Goal: Task Accomplishment & Management: Complete application form

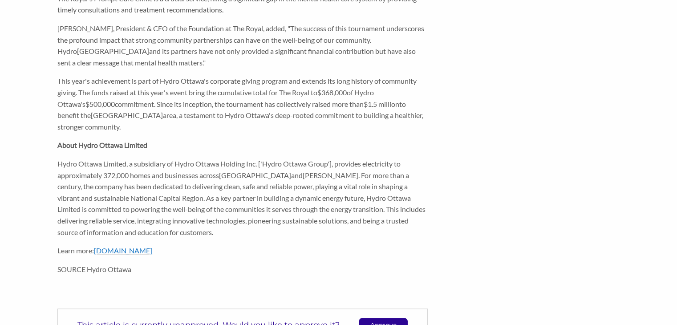
scroll to position [441, 0]
click at [374, 319] on p "Approve" at bounding box center [383, 325] width 48 height 13
click at [374, 319] on p "Unapprove" at bounding box center [383, 325] width 48 height 13
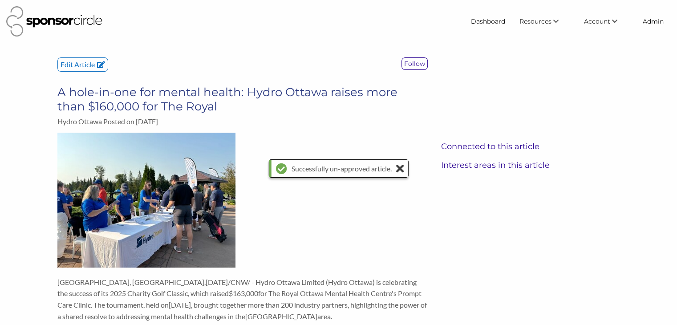
scroll to position [0, 0]
click at [71, 67] on p "Edit Article" at bounding box center [83, 64] width 50 height 13
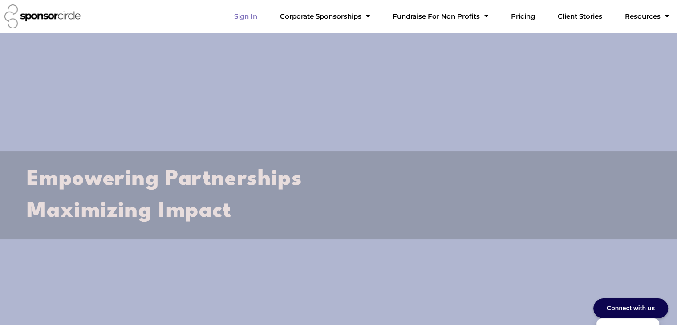
click at [265, 15] on link "Sign In" at bounding box center [245, 17] width 37 height 18
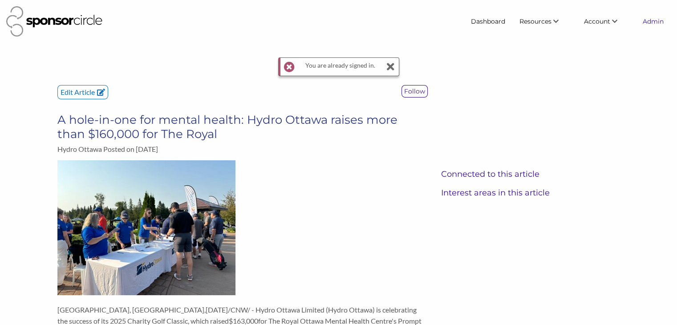
click at [660, 24] on link "Admin" at bounding box center [653, 21] width 35 height 16
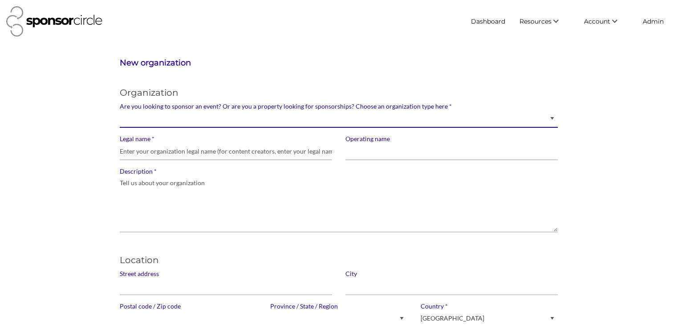
drag, startPoint x: 0, startPoint y: 0, endPoint x: 386, endPoint y: 121, distance: 404.3
click at [386, 121] on select "Brand manager looking to sell to or sponsor events and sports teams Event organ…" at bounding box center [339, 118] width 438 height 17
select select "Property"
click at [120, 110] on select "Brand manager looking to sell to or sponsor events and sports teams Event organ…" at bounding box center [339, 118] width 438 height 17
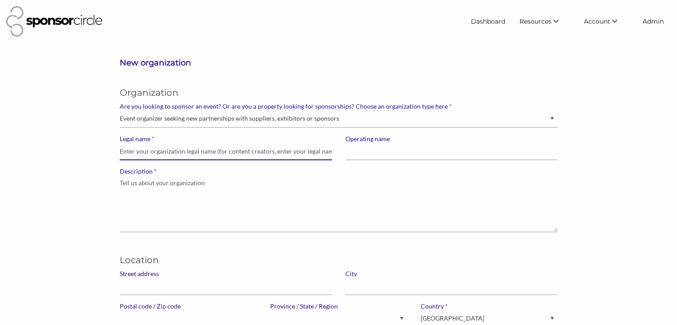
click at [290, 144] on input "* Legal name" at bounding box center [226, 151] width 212 height 17
paste input "The Royal"
type input "The Royal"
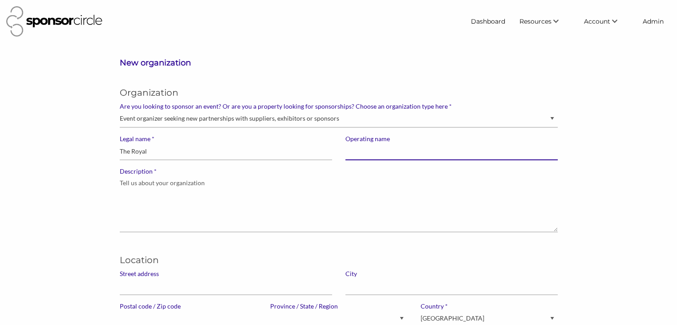
click at [355, 154] on input "Operating name" at bounding box center [452, 151] width 212 height 17
paste input "The Royal"
type input "The Royal"
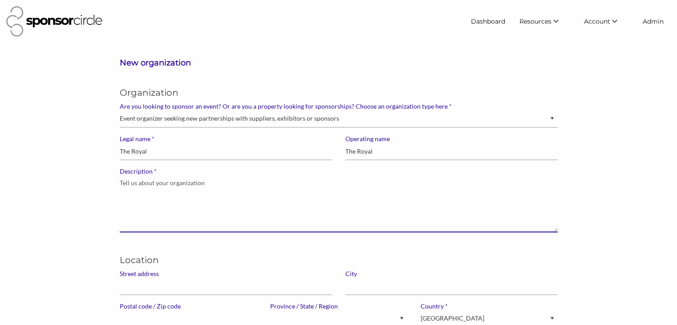
click at [255, 205] on textarea "* Description" at bounding box center [339, 203] width 438 height 57
paste textarea "The Royal is one of Canada’s foremost mental health care and academic health sc…"
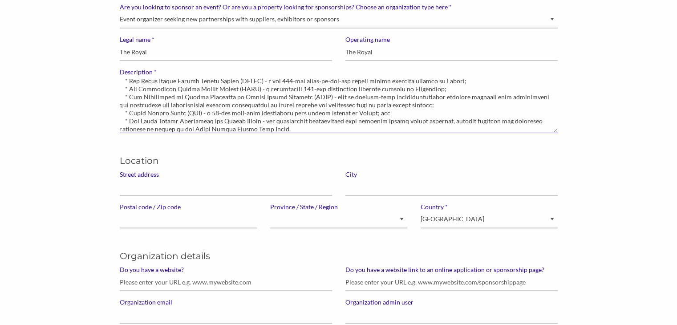
scroll to position [100, 0]
type textarea "The Royal is one of Canada’s foremost mental health care and academic health sc…"
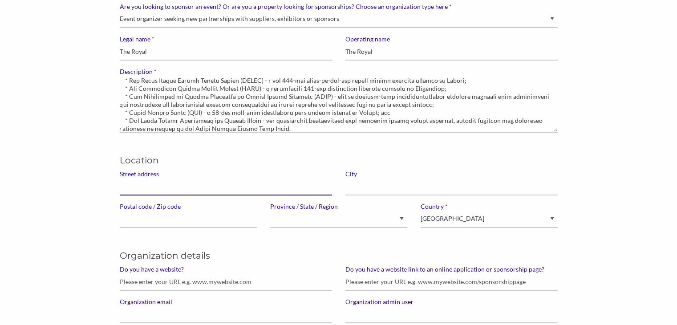
click at [240, 191] on input "Street address" at bounding box center [226, 186] width 212 height 17
type input "[STREET_ADDRESS]"
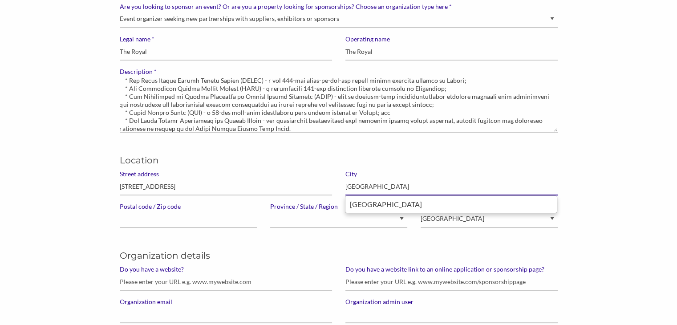
type input "[GEOGRAPHIC_DATA]"
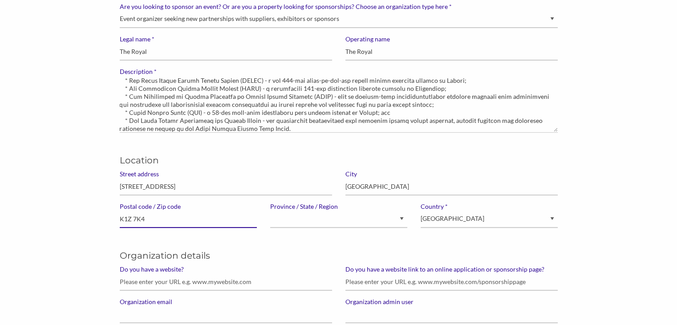
type input "K1Z 7K4"
select select "Ontario"
click at [232, 280] on input "Do you have a website?" at bounding box center [226, 281] width 212 height 17
paste input "[URL][DOMAIN_NAME]"
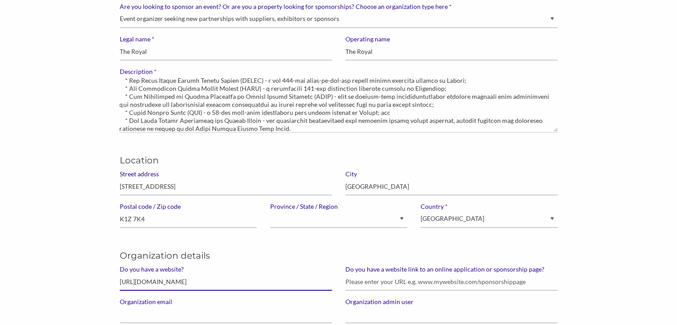
type input "[URL][DOMAIN_NAME]"
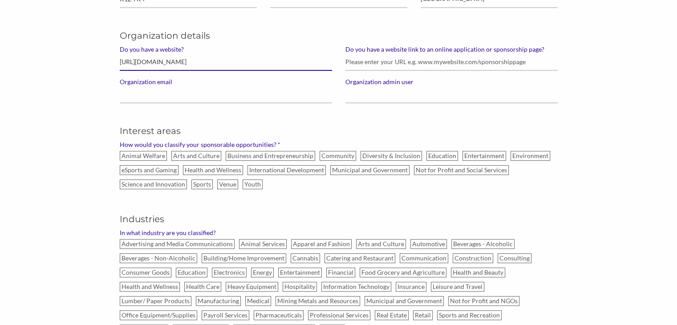
scroll to position [321, 0]
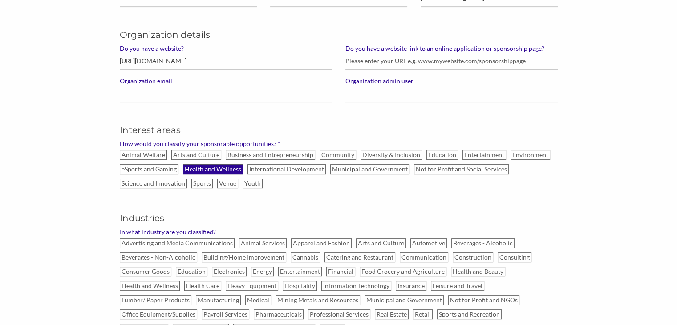
click at [230, 167] on label "Health and Wellness" at bounding box center [213, 169] width 60 height 10
click at [0, 0] on input "Health and Wellness" at bounding box center [0, 0] width 0 height 0
click at [420, 171] on label "Not for Profit and Social Services" at bounding box center [461, 169] width 95 height 10
click at [0, 0] on input "Not for Profit and Social Services" at bounding box center [0, 0] width 0 height 0
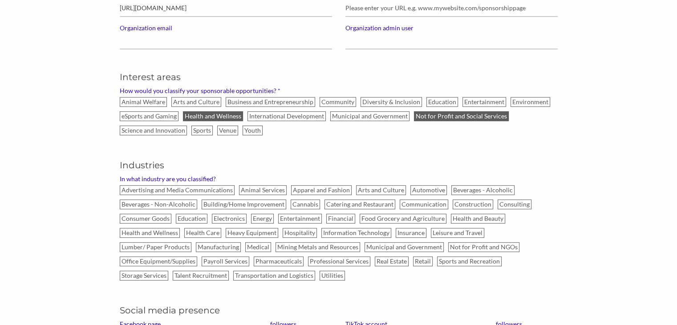
scroll to position [376, 0]
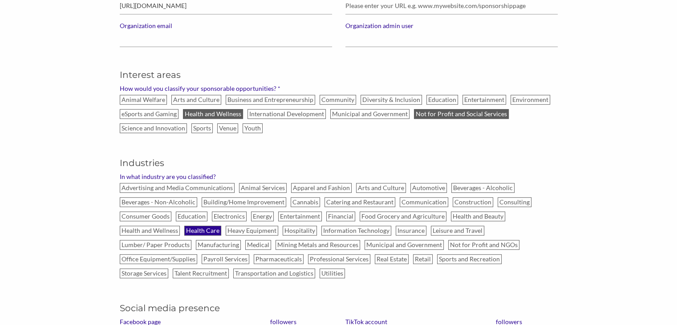
click at [192, 230] on label "Health Care" at bounding box center [202, 231] width 37 height 10
click at [0, 0] on input "Health Care" at bounding box center [0, 0] width 0 height 0
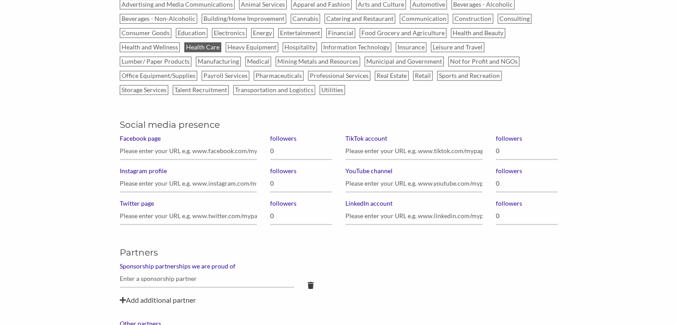
scroll to position [560, 0]
click at [199, 146] on input "Facebook page" at bounding box center [188, 150] width 137 height 17
paste input "https://www.facebook.com/TheRoyalMHC/"
type input "https://www.facebook.com/TheRoyalMHC/"
click at [287, 150] on input "0" at bounding box center [301, 150] width 62 height 17
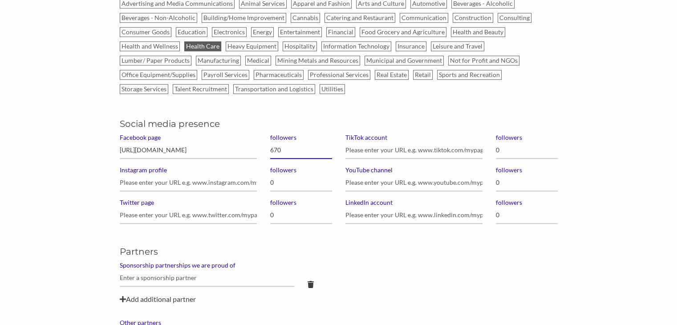
type input "6,700"
click at [234, 177] on input "Instagram profile" at bounding box center [188, 182] width 137 height 17
paste input "https://www.instagram.com/theroyalmhc/?hl=en"
type input "https://www.instagram.com/theroyalmhc/?hl=en"
click at [273, 177] on input "0" at bounding box center [301, 182] width 62 height 17
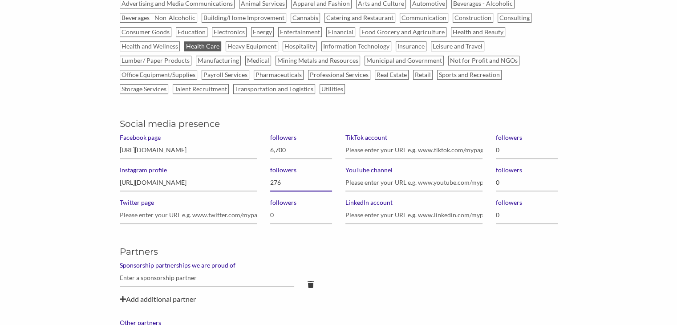
type input "2,763"
click at [184, 211] on input "Twitter page" at bounding box center [188, 215] width 137 height 17
paste input "https://twitter.com/theroyalmhc?lang=en"
type input "https://twitter.com/theroyalmhc?lang=en"
click at [278, 216] on input "0" at bounding box center [301, 215] width 62 height 17
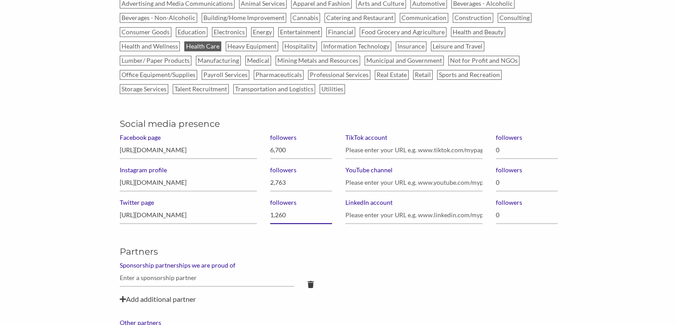
type input "12,600"
click at [420, 174] on input "YouTube channel" at bounding box center [414, 182] width 137 height 17
paste input "https://www.youtube.com/channel/UCyh47rI07cKBX1frOJN23OA"
type input "https://www.youtube.com/channel/UCyh47rI07cKBX1frOJN23OA"
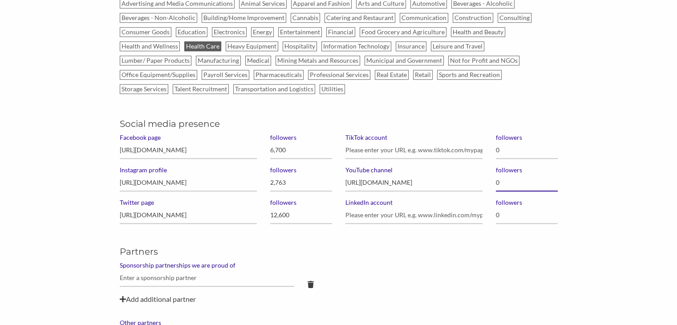
click at [504, 179] on input "0" at bounding box center [527, 182] width 62 height 17
type input "8,490"
click at [438, 209] on input "LinkedIn account" at bounding box center [414, 215] width 137 height 17
paste input "https://www.linkedin.com/company/royal-ottawa-health-care-group/"
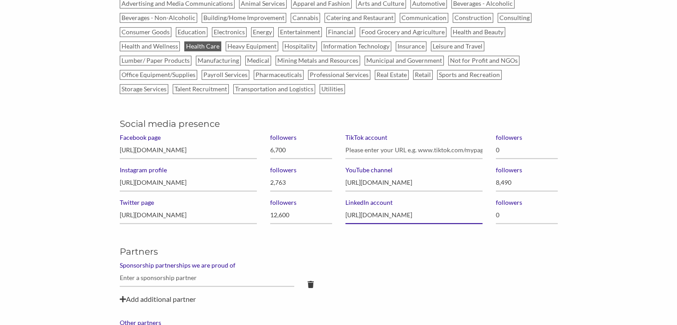
scroll to position [0, 50]
type input "https://www.linkedin.com/company/royal-ottawa-health-care-group/"
click at [517, 216] on input "0" at bounding box center [527, 215] width 62 height 17
type input "16,000"
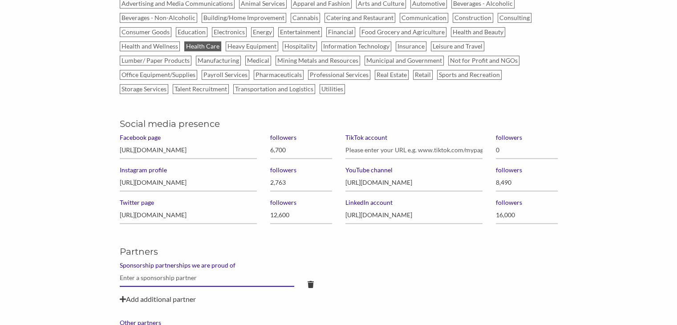
click at [204, 274] on input "text" at bounding box center [207, 277] width 175 height 17
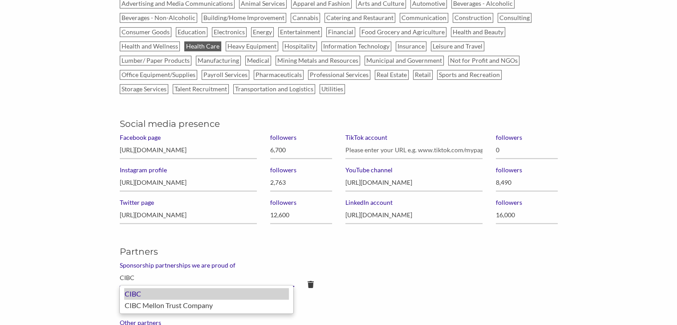
click at [170, 295] on div "CIBC" at bounding box center [206, 294] width 165 height 12
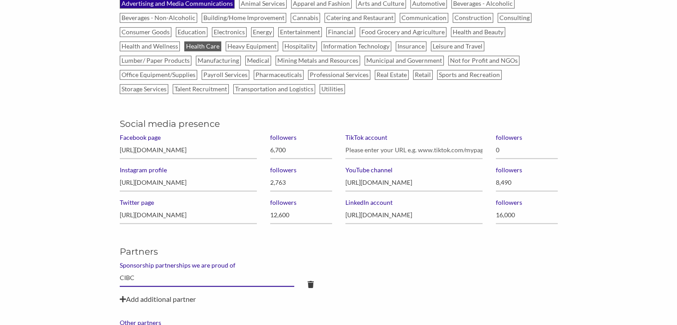
type input "CIBC"
click at [178, 300] on div "Add additional partner" at bounding box center [339, 299] width 438 height 11
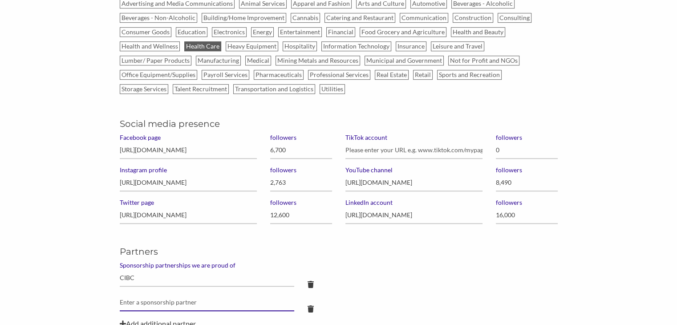
click at [178, 300] on input "text" at bounding box center [207, 302] width 175 height 17
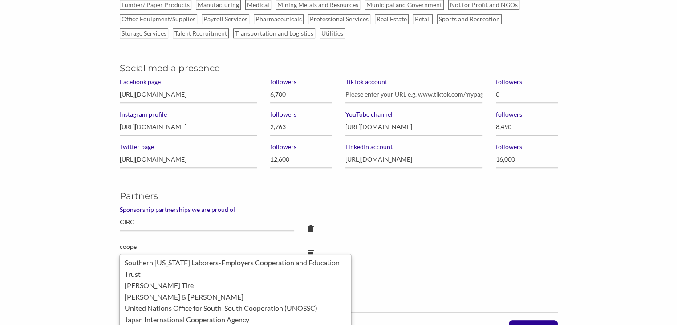
scroll to position [621, 0]
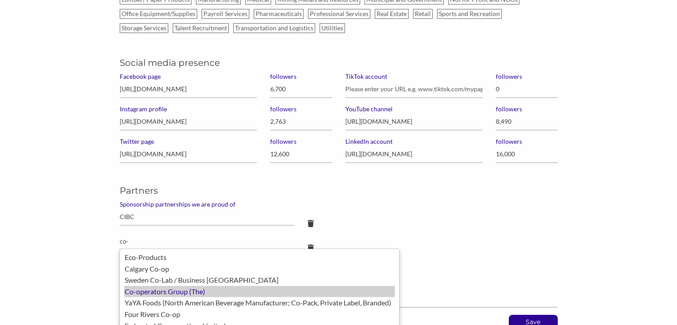
click at [178, 292] on div "Co-operators Group (The)" at bounding box center [259, 292] width 271 height 12
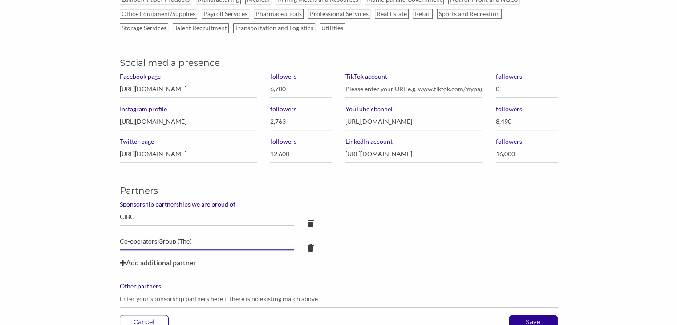
type input "Co-operators Group (The)"
click at [165, 261] on div "Add additional partner" at bounding box center [339, 262] width 438 height 11
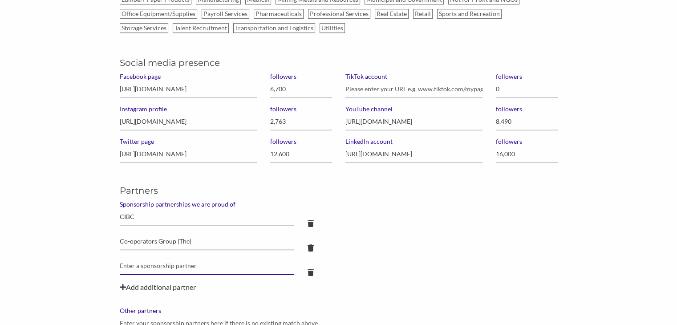
click at [165, 261] on input "text" at bounding box center [207, 265] width 175 height 17
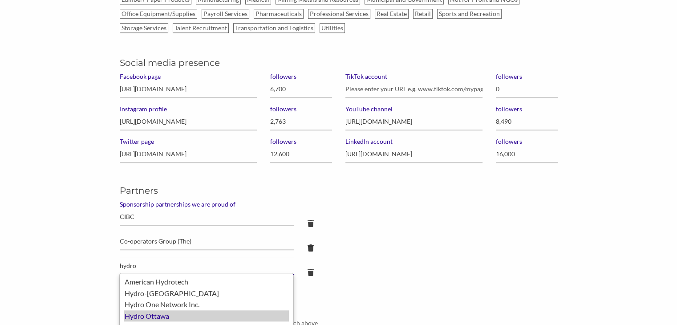
click at [147, 318] on div "Hydro Ottawa" at bounding box center [206, 316] width 165 height 12
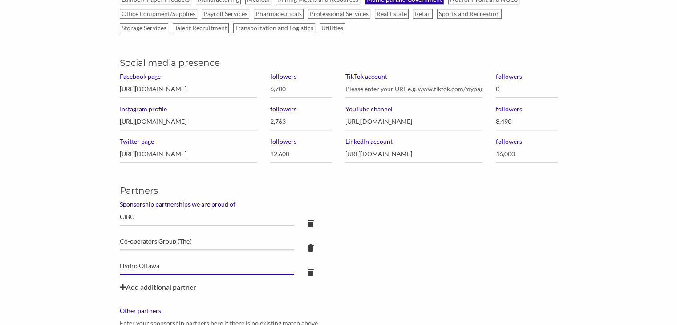
type input "Hydro Ottawa"
click at [310, 247] on icon at bounding box center [311, 248] width 6 height 7
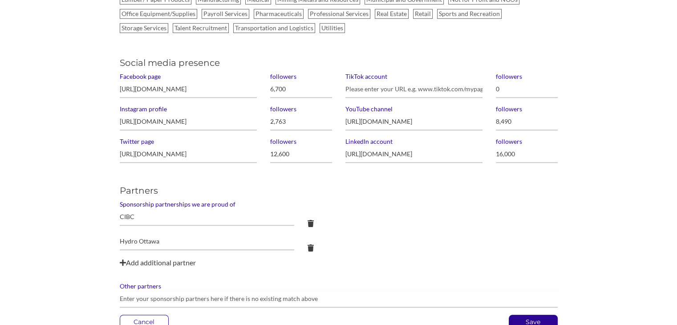
click at [186, 262] on div "Add additional partner" at bounding box center [339, 262] width 438 height 11
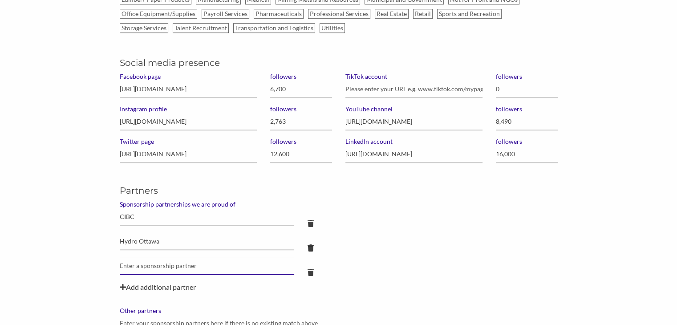
click at [186, 262] on input "text" at bounding box center [207, 265] width 175 height 17
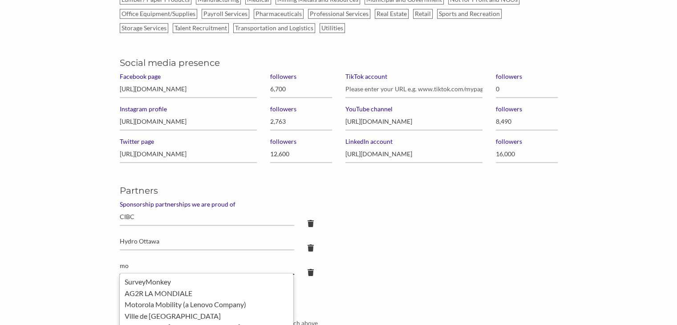
type input "m"
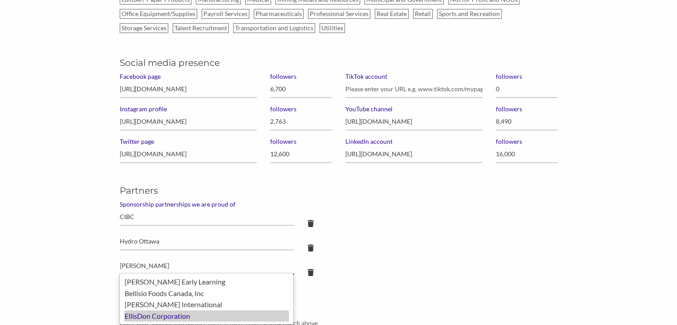
click at [157, 317] on div "EllisDon Corporation" at bounding box center [206, 316] width 165 height 12
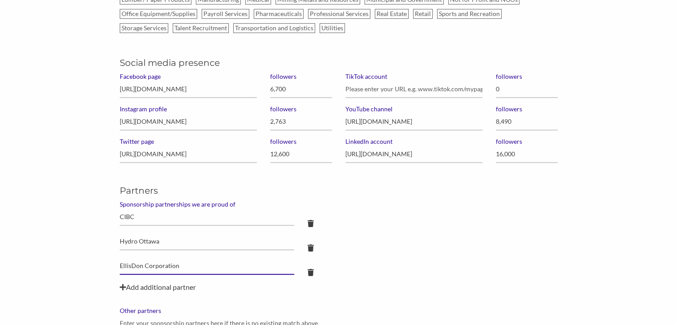
type input "EllisDon Corporation"
click at [157, 317] on input "Other partners" at bounding box center [339, 323] width 438 height 17
click at [416, 246] on div "Hydro Ottawa" at bounding box center [339, 245] width 452 height 24
click at [180, 287] on div "Add additional partner" at bounding box center [339, 287] width 438 height 11
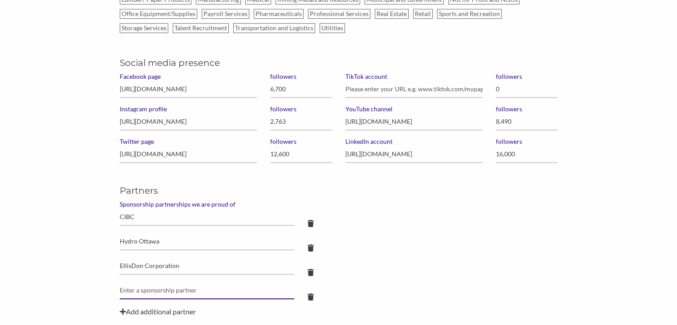
click at [180, 287] on input "text" at bounding box center [207, 290] width 175 height 17
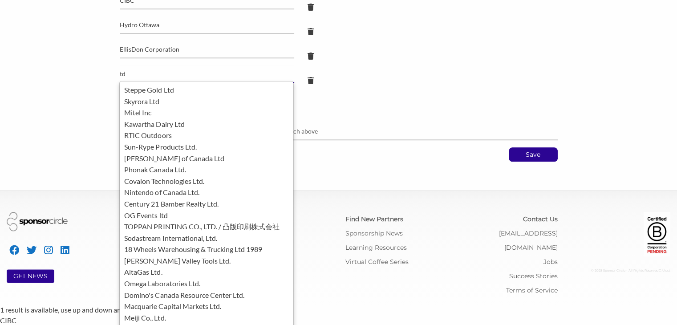
scroll to position [837, 0]
type input "t"
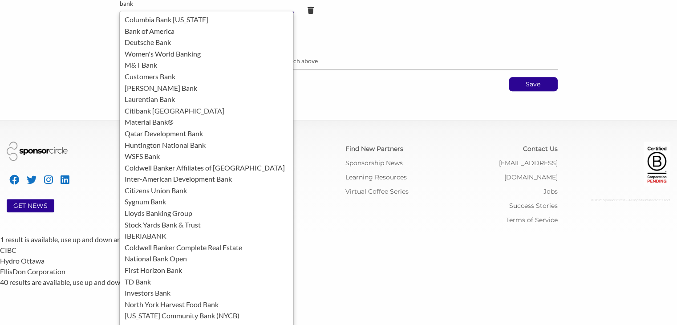
scroll to position [912, 0]
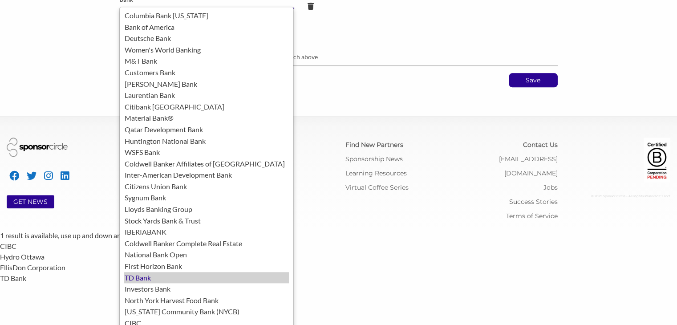
click at [138, 280] on div "TD Bank" at bounding box center [206, 278] width 165 height 12
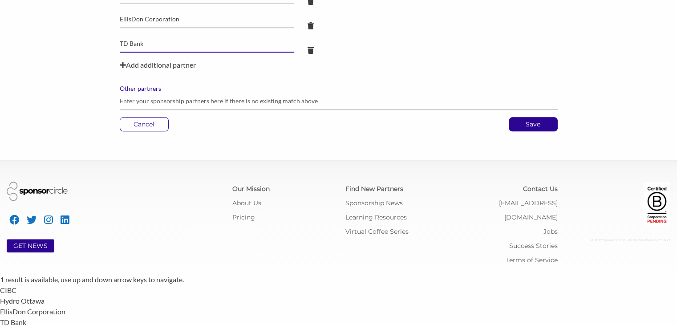
type input "TD Bank"
click at [168, 62] on div "Add additional partner" at bounding box center [339, 65] width 438 height 11
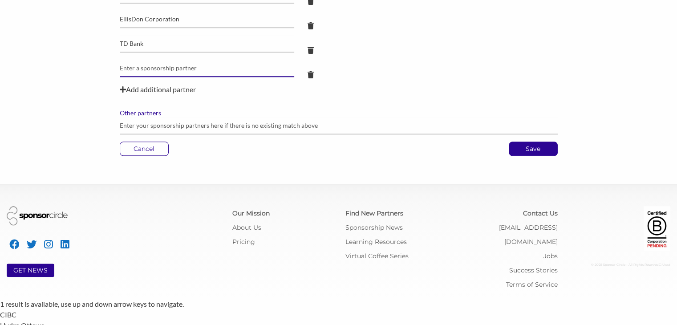
click at [168, 62] on input "text" at bounding box center [207, 68] width 175 height 17
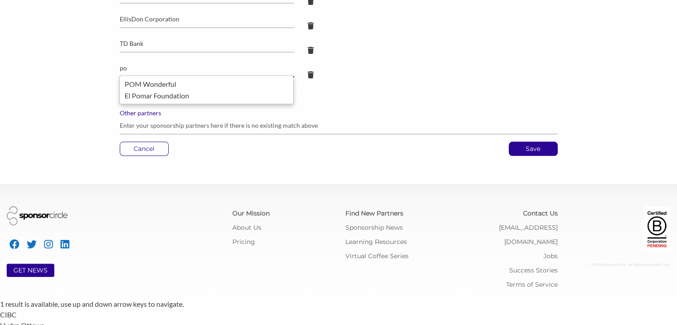
type input "p"
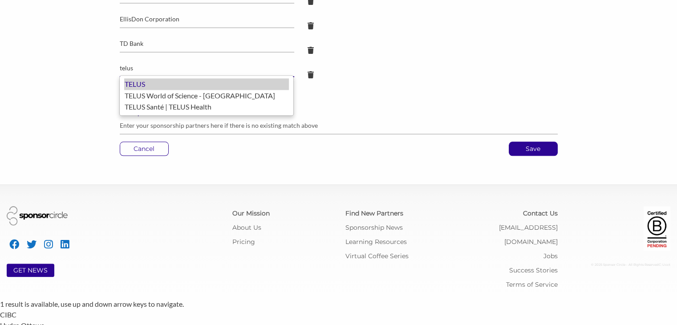
click at [177, 86] on div "TELUS" at bounding box center [206, 84] width 165 height 12
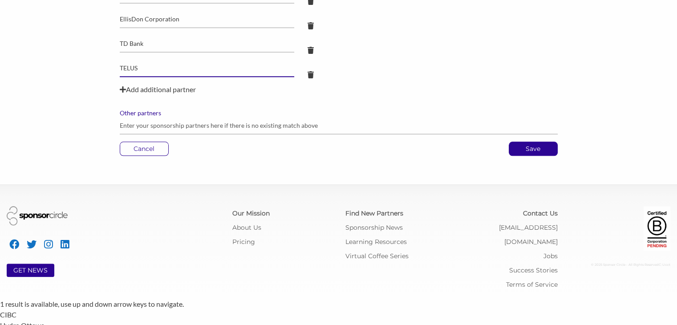
type input "TELUS"
click at [166, 90] on div "Add additional partner" at bounding box center [339, 89] width 438 height 11
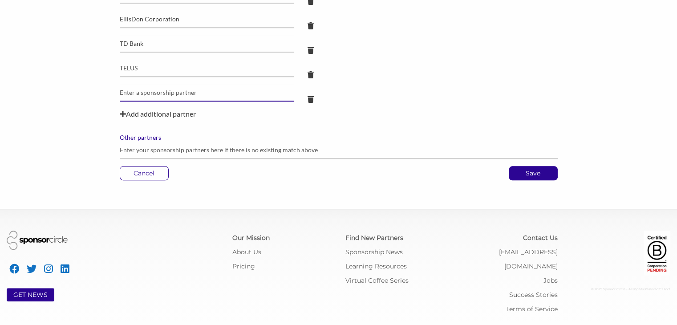
click at [166, 90] on input "text" at bounding box center [207, 92] width 175 height 17
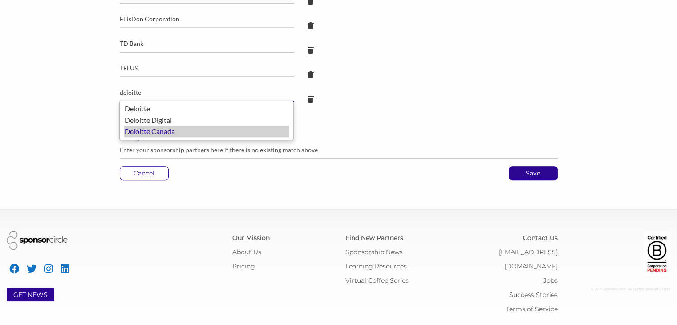
click at [138, 134] on div "Deloitte Canada" at bounding box center [206, 132] width 165 height 12
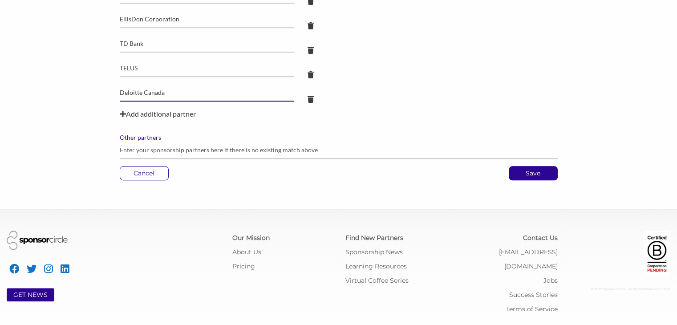
type input "Deloitte Canada"
click at [173, 111] on div "Add additional partner" at bounding box center [339, 114] width 438 height 11
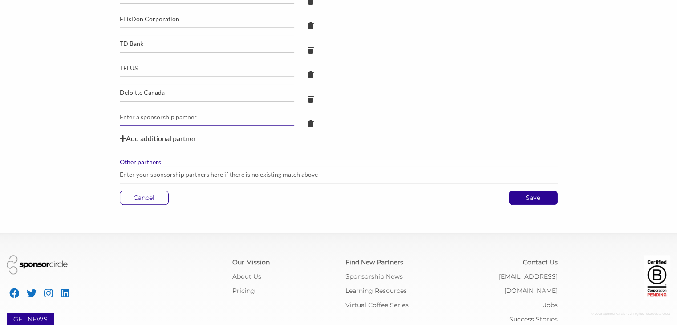
click at [173, 111] on input "text" at bounding box center [207, 117] width 175 height 17
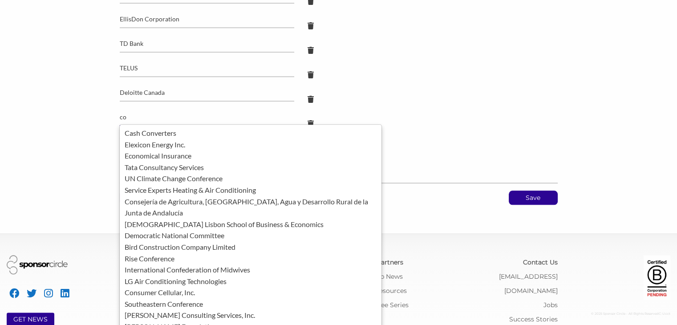
type input "c"
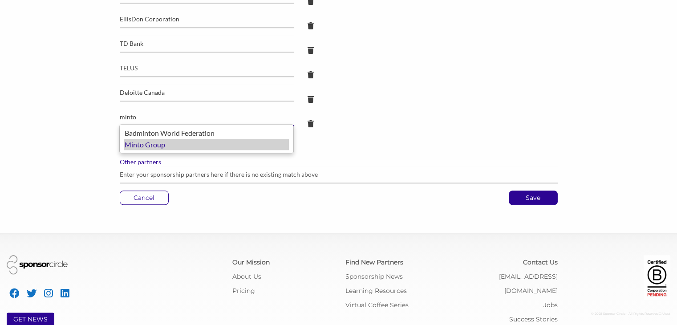
click at [164, 146] on div "Minto Group" at bounding box center [206, 145] width 165 height 12
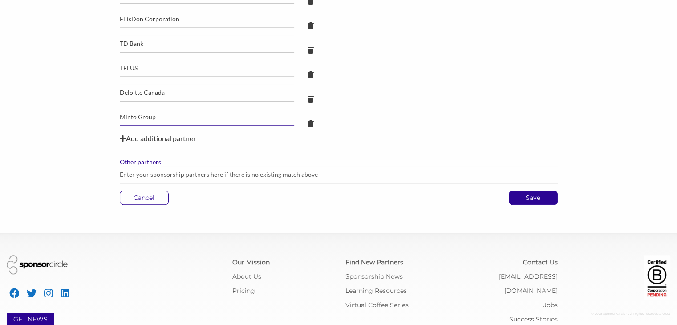
type input "Minto Group"
click at [166, 138] on div "Add additional partner" at bounding box center [339, 138] width 438 height 11
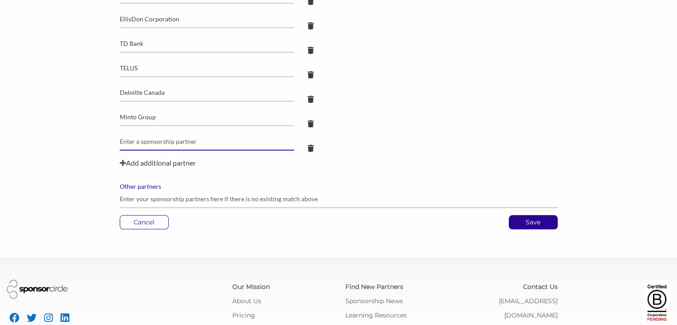
click at [166, 138] on input "text" at bounding box center [207, 141] width 175 height 17
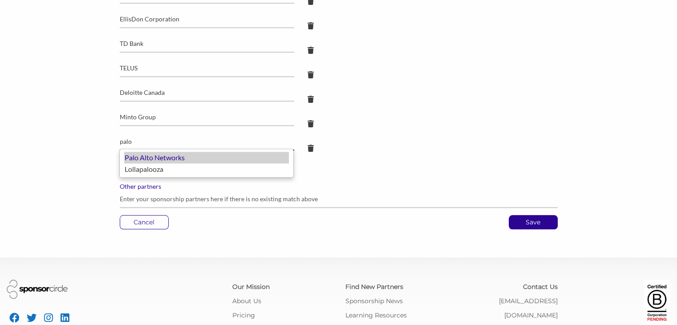
click at [159, 156] on div "Palo Alto Networks" at bounding box center [206, 158] width 165 height 12
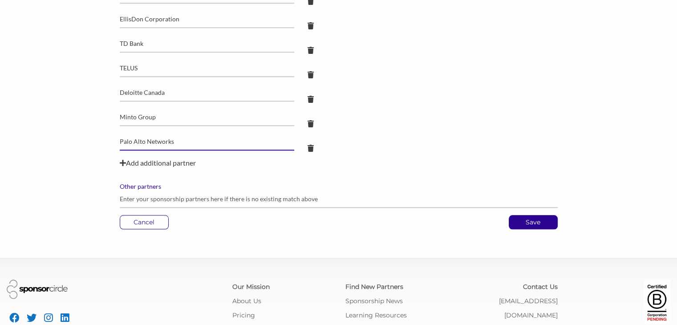
type input "Palo Alto Networks"
click at [141, 163] on div "Add additional partner" at bounding box center [339, 163] width 438 height 11
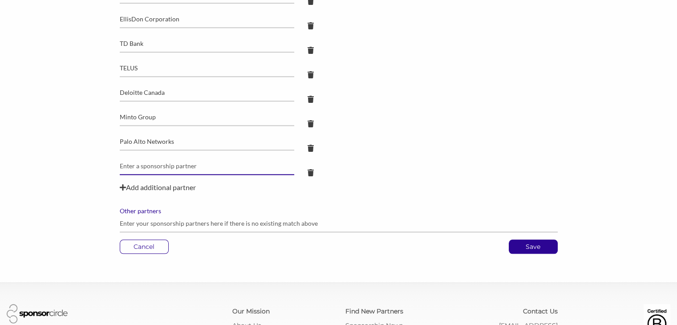
click at [141, 163] on input "text" at bounding box center [207, 166] width 175 height 17
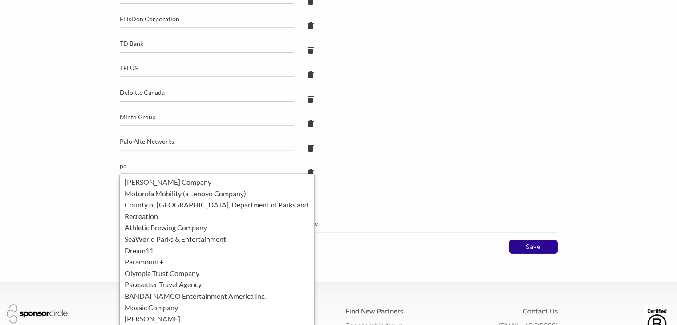
type input "p"
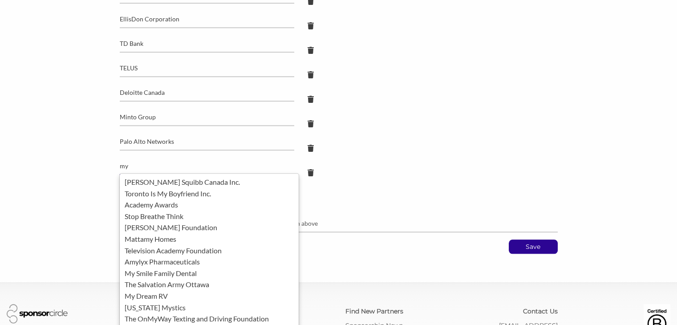
type input "m"
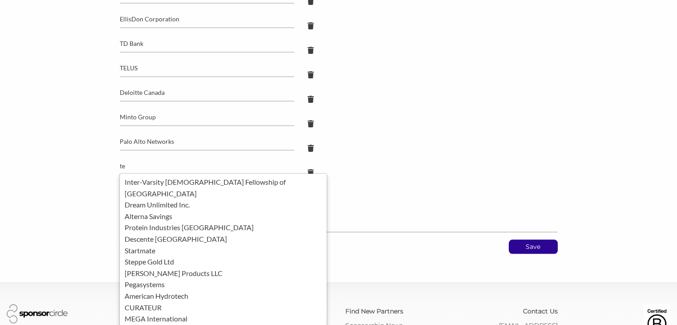
type input "t"
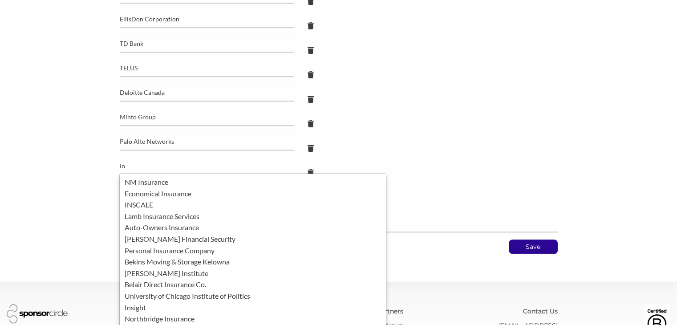
type input "i"
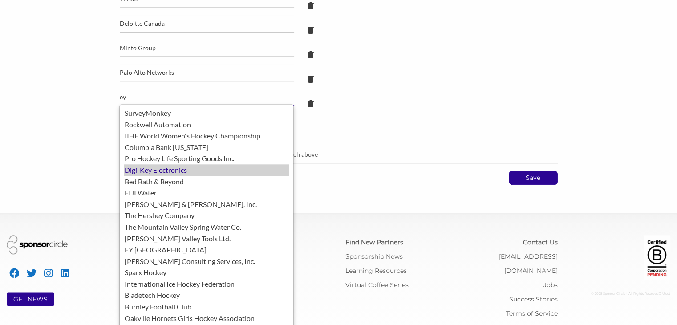
scroll to position [935, 0]
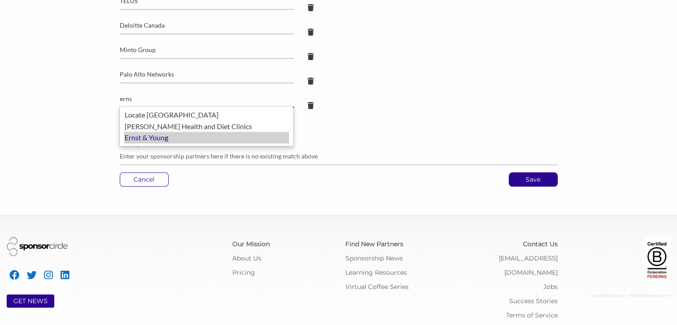
click at [159, 140] on div "Ernst & Young" at bounding box center [206, 138] width 165 height 12
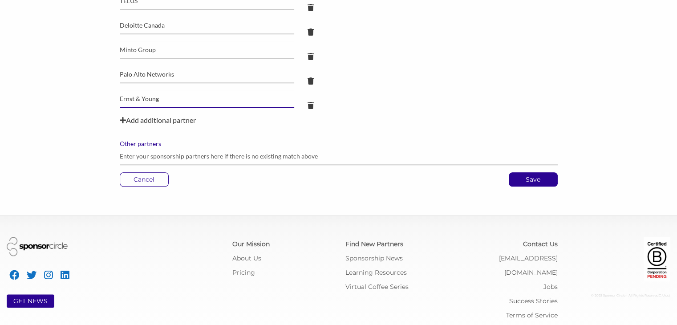
type input "Ernst & Young"
click at [158, 121] on div "Add additional partner" at bounding box center [339, 120] width 438 height 11
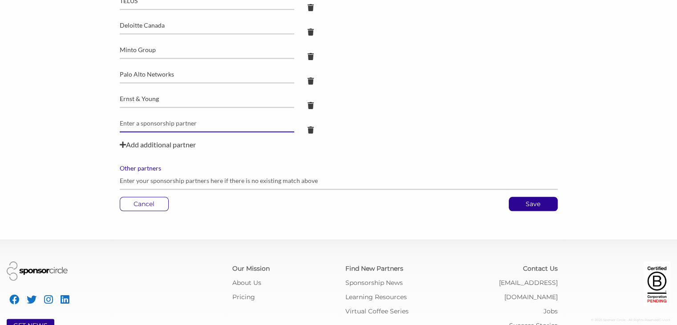
click at [158, 121] on input "text" at bounding box center [207, 123] width 175 height 17
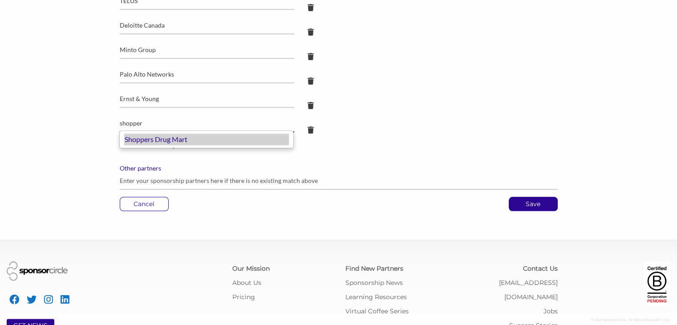
click at [153, 140] on div "Shoppers Drug Mart" at bounding box center [206, 140] width 165 height 12
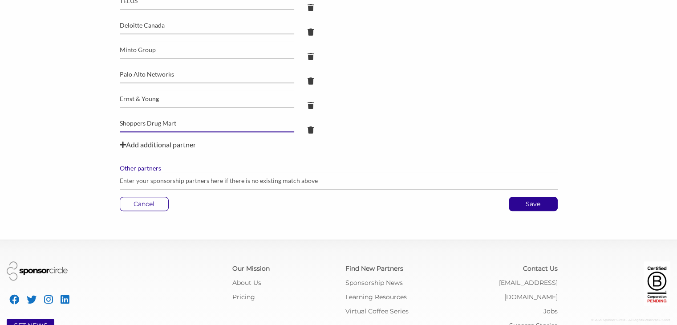
type input "Shoppers Drug Mart"
click at [173, 141] on div "Add additional partner" at bounding box center [339, 144] width 438 height 11
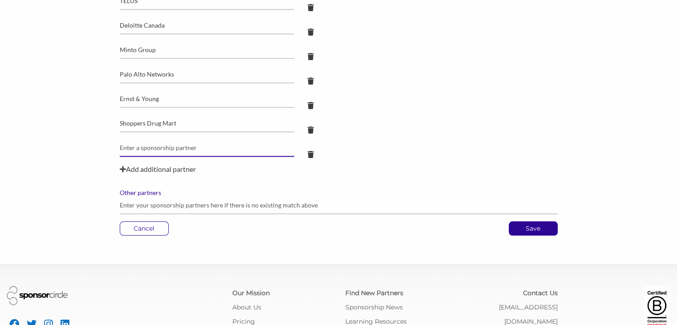
click at [173, 141] on input "text" at bounding box center [207, 147] width 175 height 17
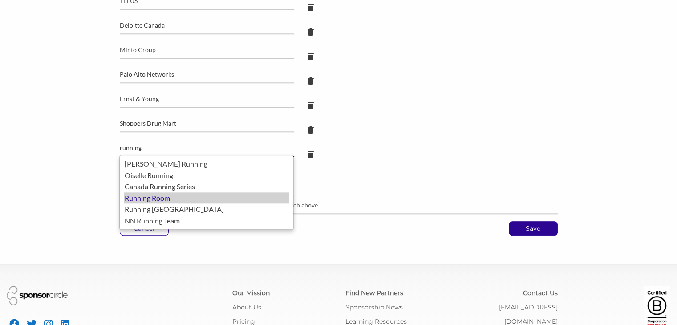
click at [146, 197] on div "Running Room" at bounding box center [206, 198] width 165 height 12
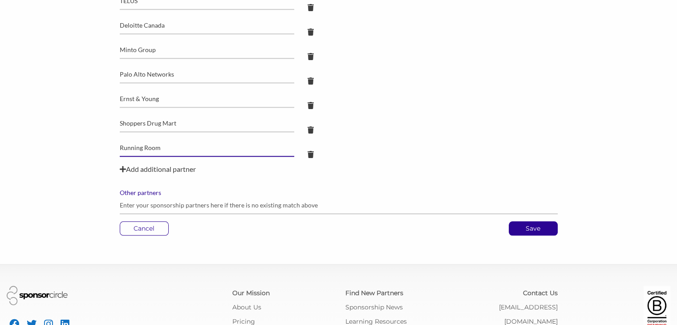
type input "Running Room"
click at [153, 168] on div "Add additional partner" at bounding box center [339, 169] width 438 height 11
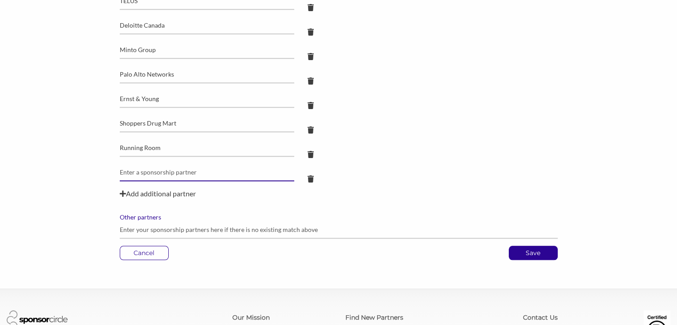
click at [153, 168] on input "text" at bounding box center [207, 172] width 175 height 17
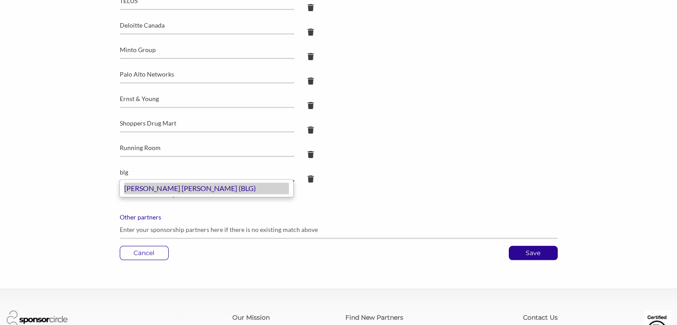
click at [147, 188] on div "Borden Ladner Gervais (BLG)" at bounding box center [206, 189] width 165 height 12
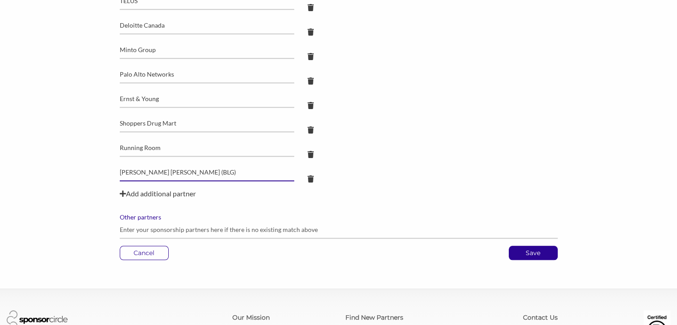
type input "Borden Ladner Gervais (BLG)"
click at [178, 193] on div "Add additional partner" at bounding box center [339, 193] width 438 height 11
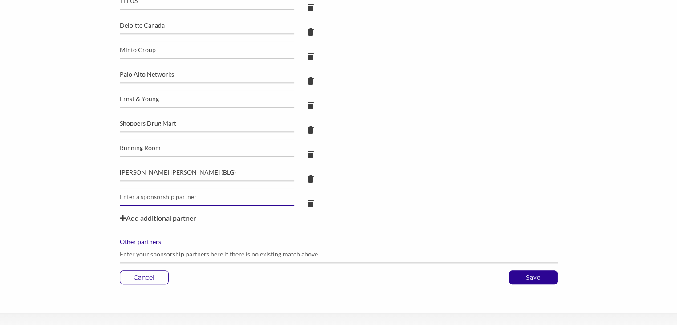
click at [178, 193] on input "text" at bounding box center [207, 196] width 175 height 17
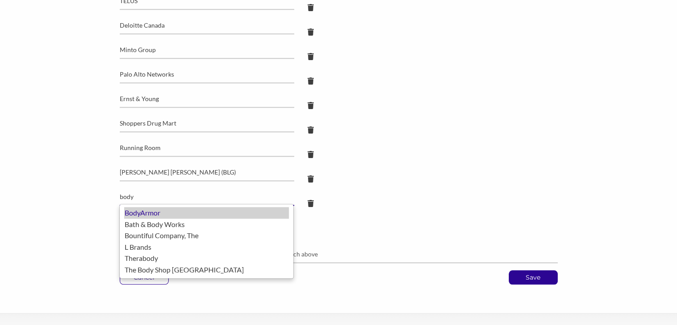
click at [157, 209] on div "BodyArmor" at bounding box center [206, 213] width 165 height 12
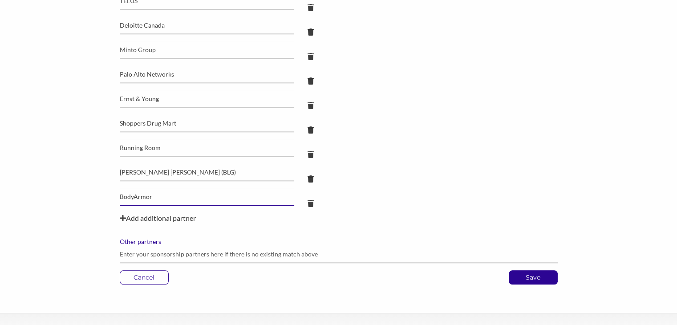
type input "BodyArmor"
click at [154, 218] on div "Add additional partner" at bounding box center [339, 218] width 438 height 11
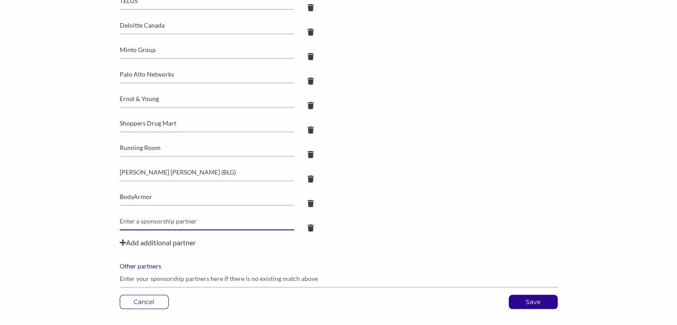
click at [154, 218] on input "text" at bounding box center [207, 221] width 175 height 17
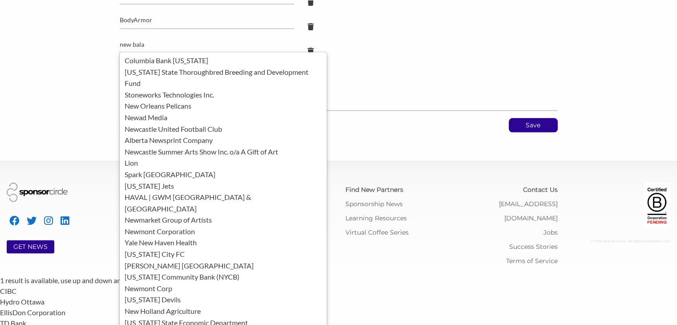
scroll to position [1110, 0]
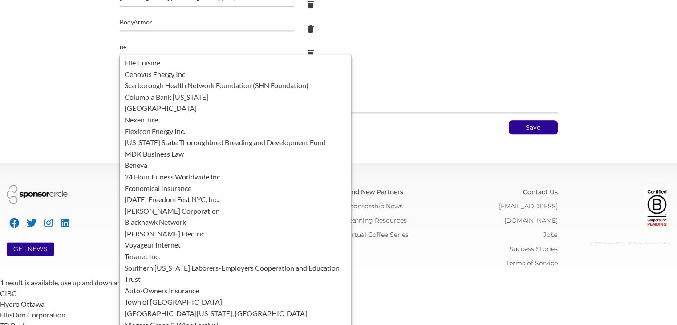
type input "n"
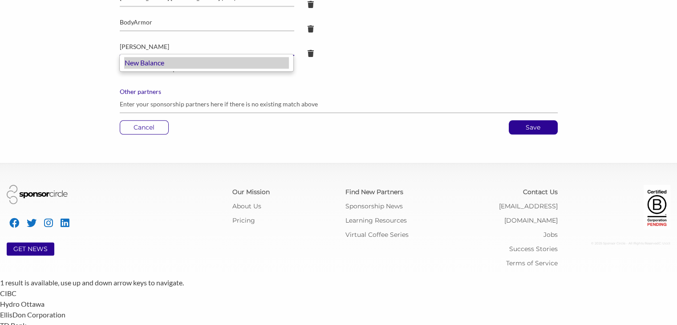
click at [154, 65] on div "New Balance" at bounding box center [206, 63] width 165 height 12
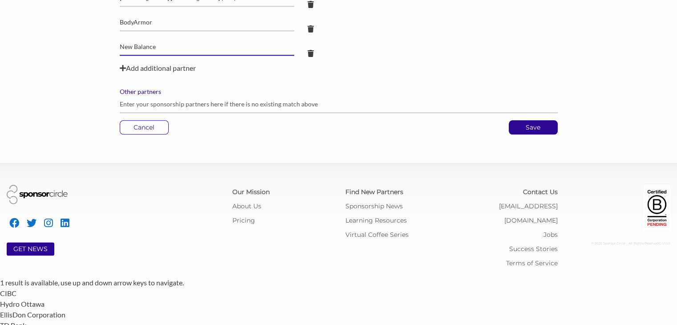
type input "New Balance"
click at [530, 127] on p "Save" at bounding box center [534, 127] width 48 height 13
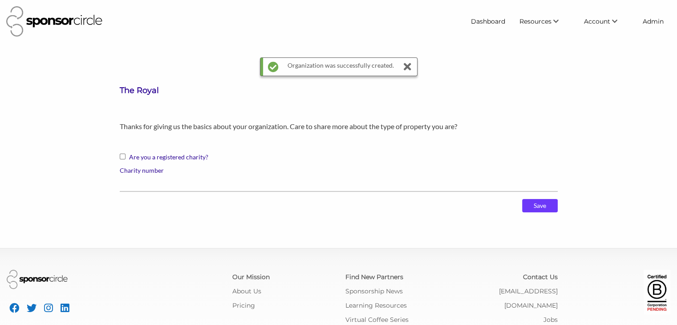
click at [538, 204] on input "Save" at bounding box center [540, 205] width 36 height 13
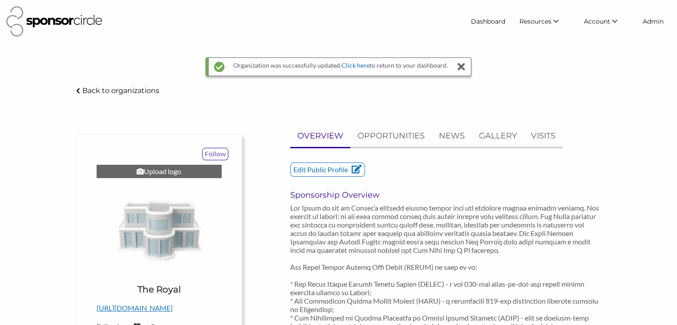
click at [176, 171] on div "Upload logo" at bounding box center [159, 171] width 125 height 13
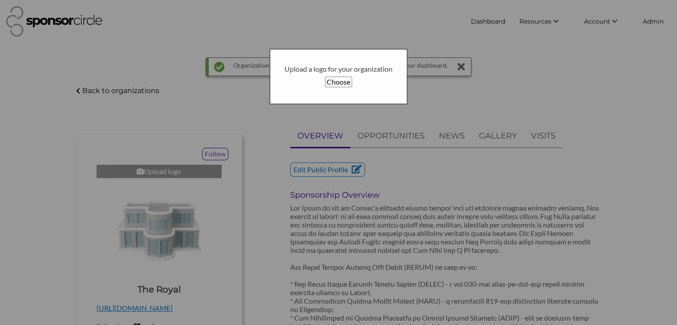
click at [338, 82] on button "Choose" at bounding box center [338, 82] width 27 height 11
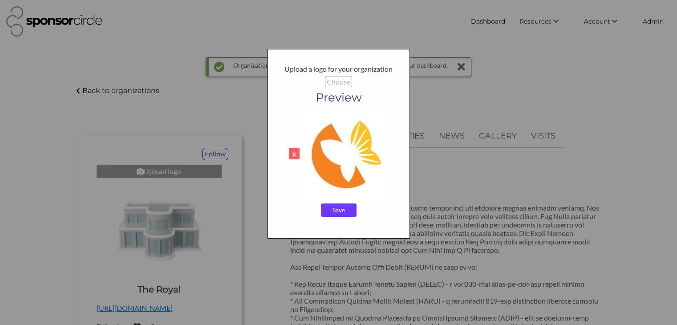
click at [337, 215] on input "Save" at bounding box center [339, 210] width 36 height 13
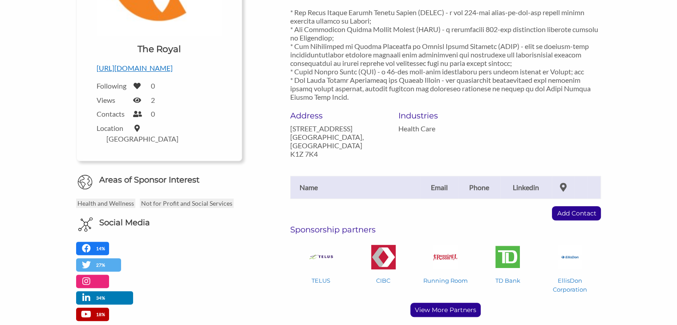
scroll to position [245, 0]
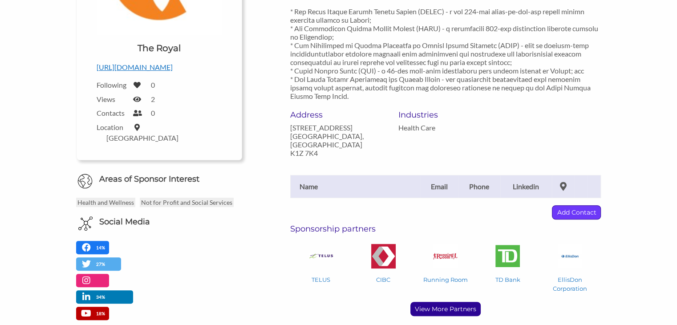
click at [570, 206] on p "Add Contact" at bounding box center [577, 212] width 48 height 13
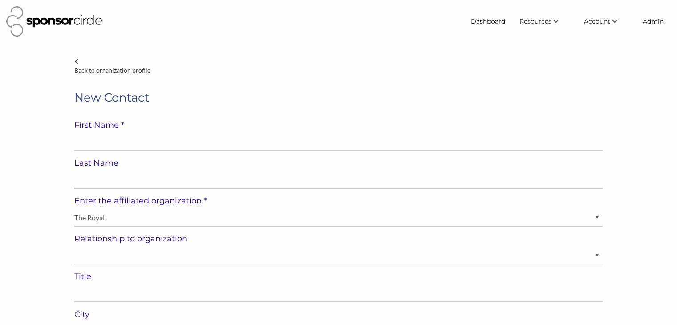
select select "[GEOGRAPHIC_DATA]"
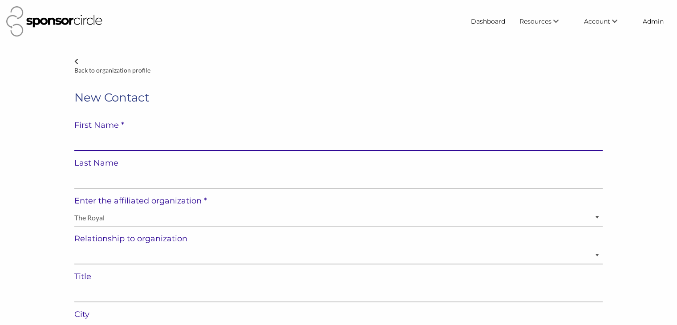
click at [164, 139] on input "text" at bounding box center [338, 142] width 529 height 17
type input "Chris"
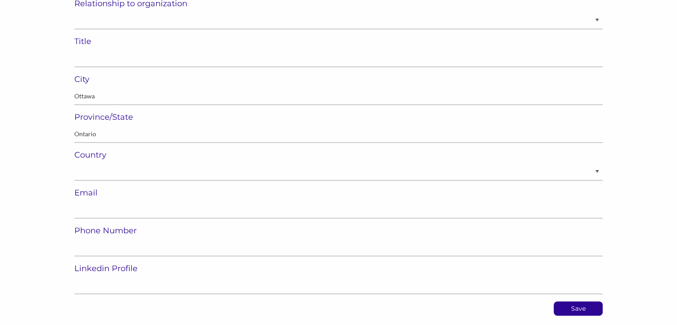
scroll to position [237, 0]
type input "Ide"
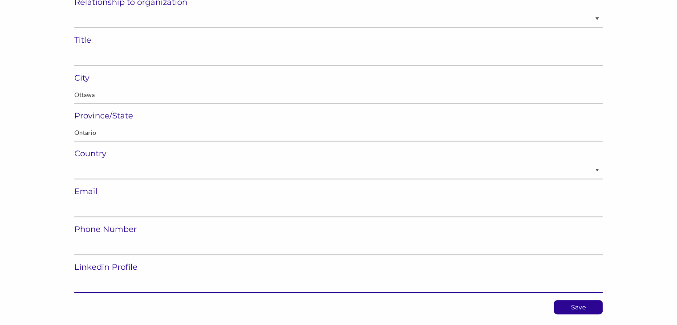
click at [102, 281] on input "url" at bounding box center [338, 284] width 529 height 17
paste input "https://www.linkedin.com/in/christopheride/"
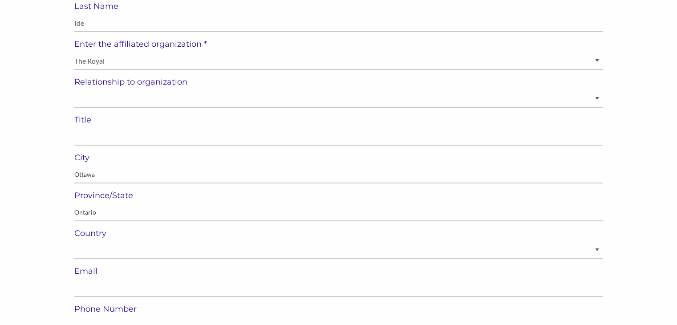
scroll to position [156, 0]
type input "https://www.linkedin.com/in/christopheride/"
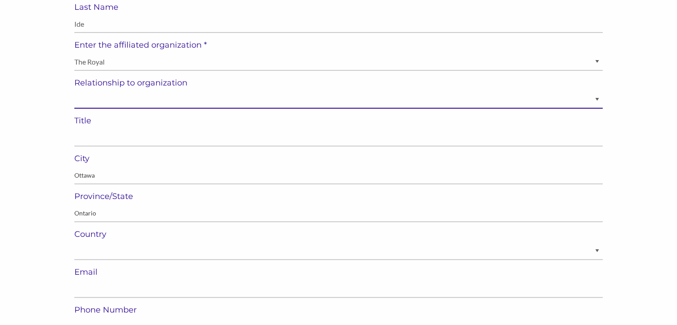
click at [94, 106] on select "Staff Volunteer" at bounding box center [338, 99] width 529 height 17
select select "Staff"
click at [74, 91] on select "Staff Volunteer" at bounding box center [338, 99] width 529 height 17
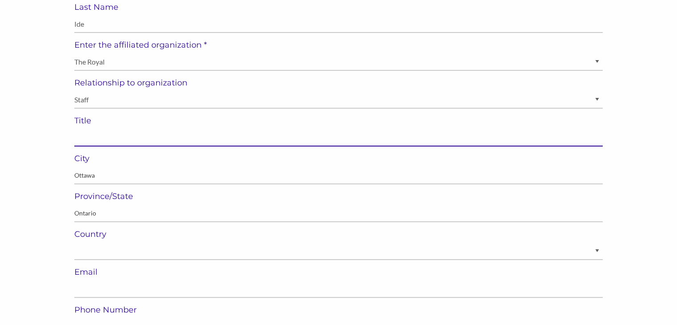
click at [229, 133] on input "text" at bounding box center [338, 137] width 529 height 17
paste input "President & CEO"
type input "President & CEO"
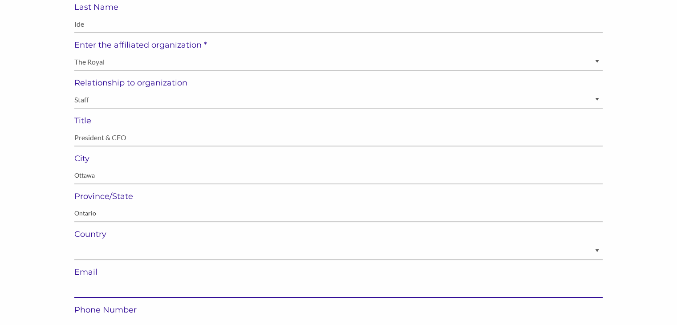
click at [176, 286] on input "email" at bounding box center [338, 289] width 529 height 17
paste input "chris.ide@theroyal.ca"
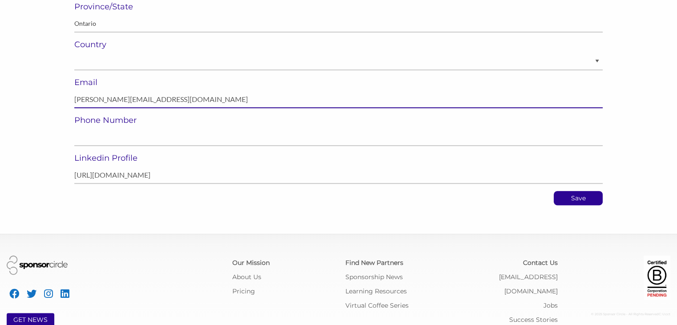
scroll to position [347, 0]
type input "chris.ide@theroyal.ca"
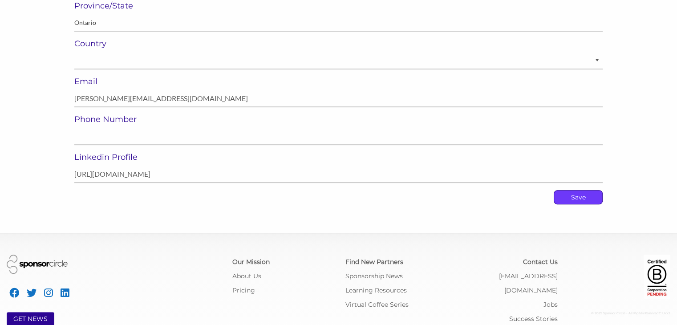
click at [581, 195] on p "Save" at bounding box center [579, 197] width 48 height 13
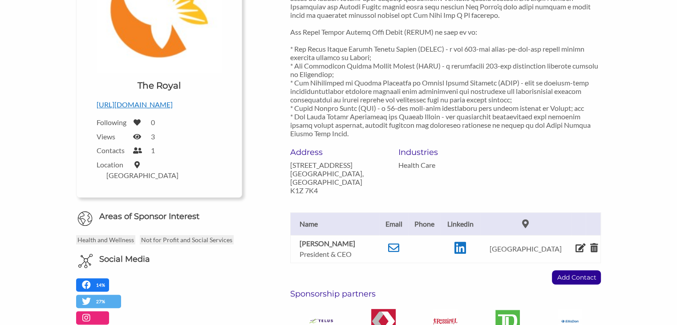
scroll to position [211, 0]
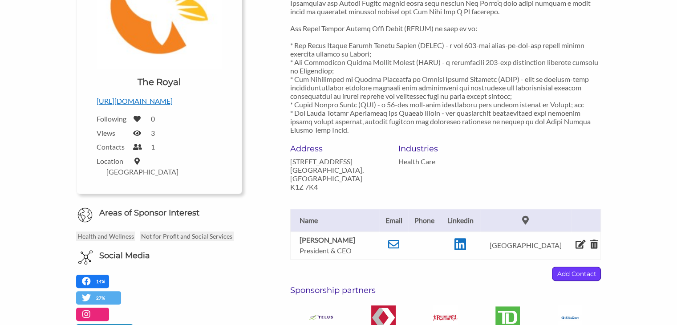
click at [562, 267] on p "Add Contact" at bounding box center [577, 273] width 48 height 13
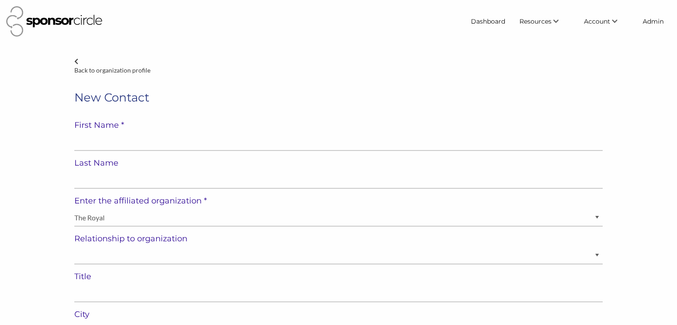
select select "[GEOGRAPHIC_DATA]"
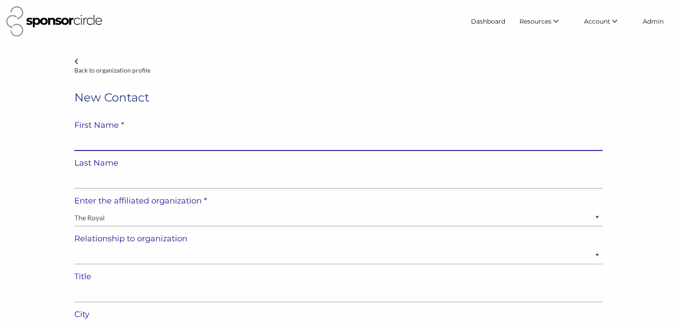
click at [171, 141] on input "text" at bounding box center [338, 142] width 529 height 17
paste input "Kelly Nishizaki"
type input "Kelly Nishizaki"
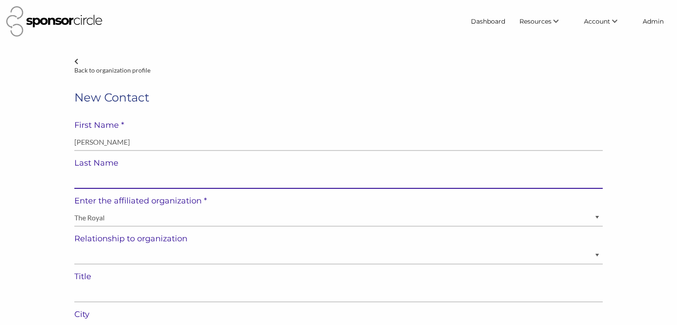
click at [101, 183] on input "text" at bounding box center [338, 179] width 529 height 17
paste input "Kelly Nishizaki"
type input "Kelly Nishizaki"
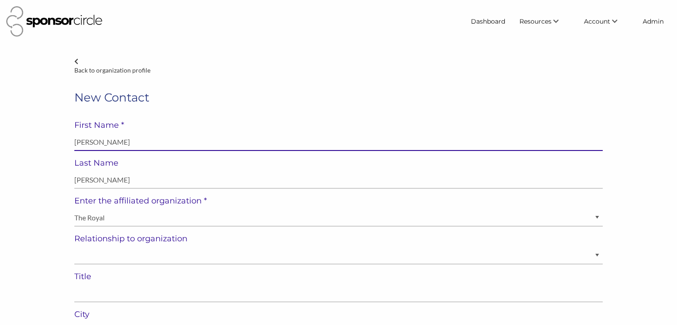
click at [99, 137] on input "Kelly Nishizaki" at bounding box center [338, 142] width 529 height 17
type input "Kelly"
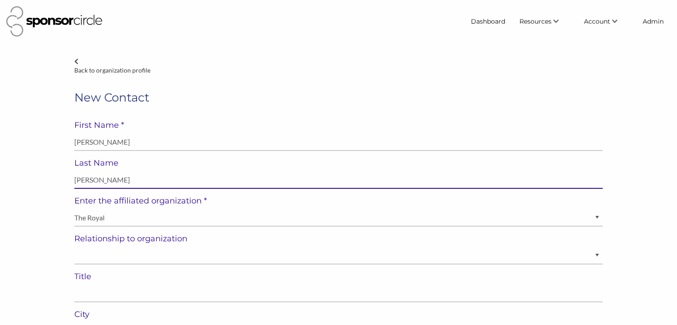
click at [86, 179] on input "Kelly Nishizaki" at bounding box center [338, 179] width 529 height 17
type input "Nishizaki"
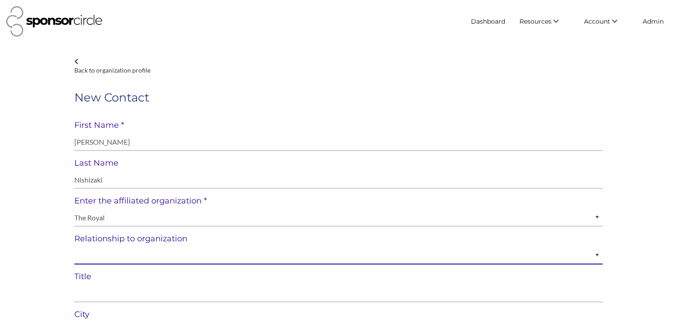
click at [102, 260] on select "Staff Volunteer" at bounding box center [338, 255] width 529 height 17
select select "Staff"
click at [74, 247] on select "Staff Volunteer" at bounding box center [338, 255] width 529 height 17
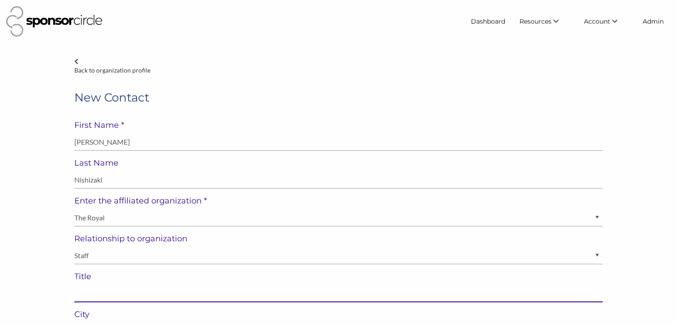
click at [209, 298] on input "text" at bounding box center [338, 293] width 529 height 17
paste input "Director, Community Partnerships & Events"
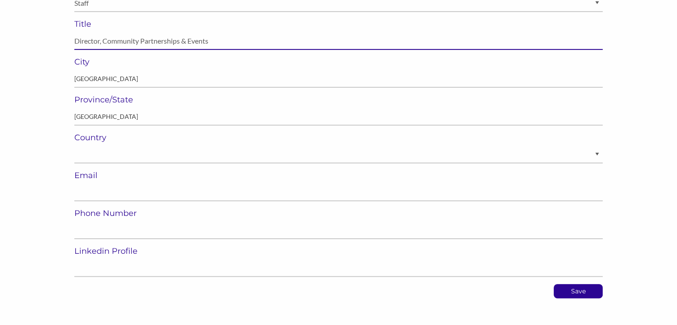
scroll to position [255, 0]
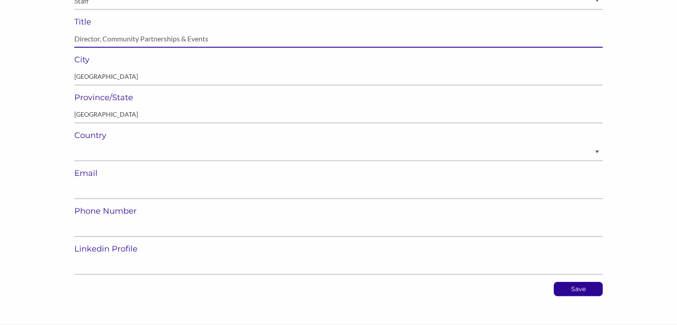
type input "Director, Community Partnerships & Events"
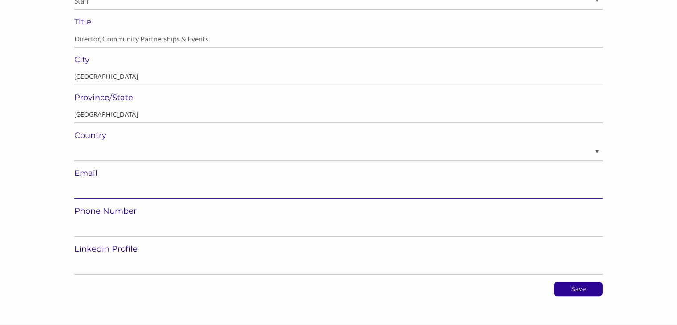
click at [272, 188] on input "email" at bounding box center [338, 190] width 529 height 17
paste input "kelly.nishizaki@theroyal.ca"
type input "kelly.nishizaki@theroyal.ca"
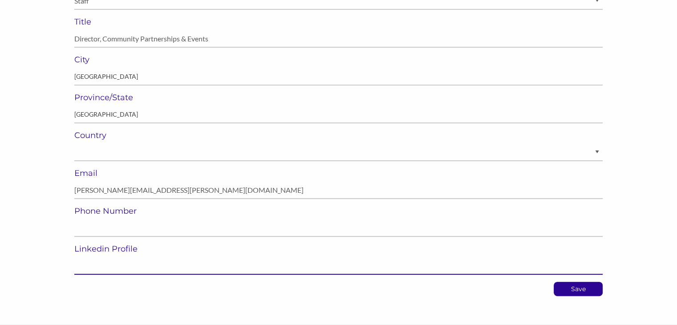
click at [129, 267] on input "url" at bounding box center [338, 265] width 529 height 17
paste input "https://www.linkedin.com/in/kelly-meincke-nishizaki-220a6637/"
type input "https://www.linkedin.com/in/kelly-meincke-nishizaki-220a6637/"
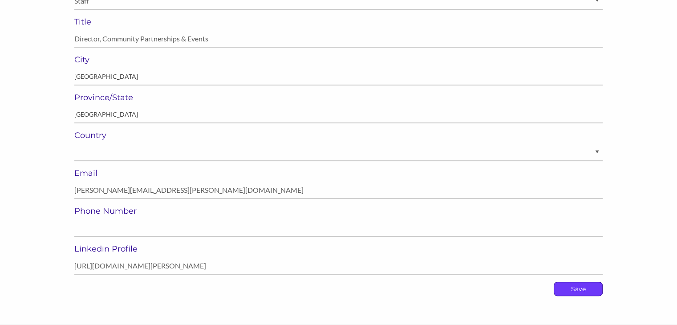
click at [571, 285] on p "Save" at bounding box center [579, 288] width 48 height 13
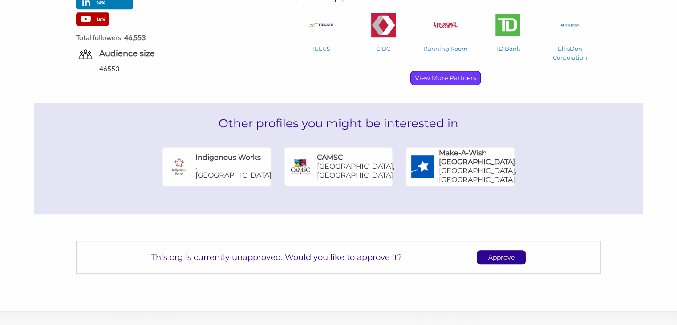
scroll to position [541, 0]
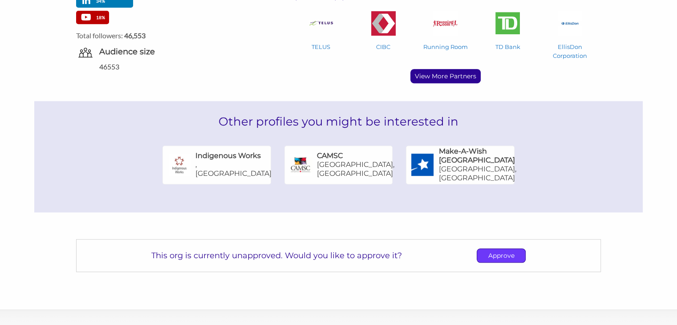
click at [485, 249] on p "Approve" at bounding box center [501, 255] width 48 height 13
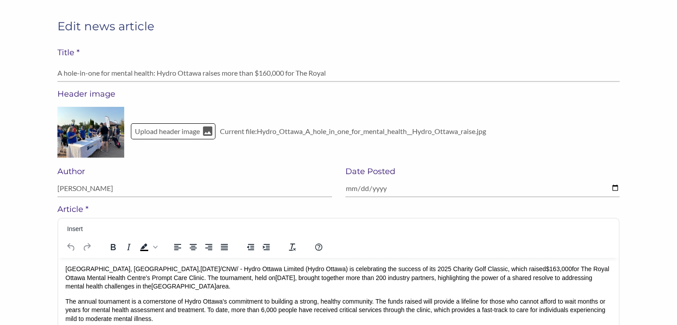
scroll to position [51, 0]
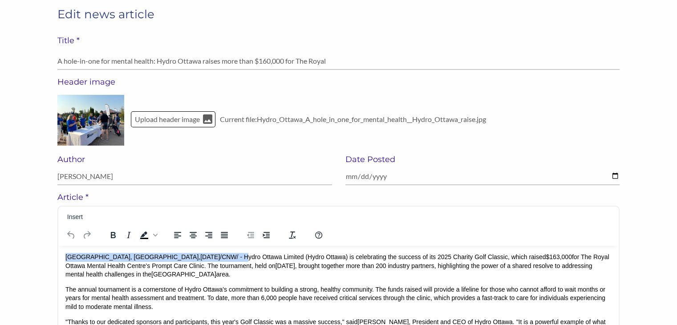
drag, startPoint x: 174, startPoint y: 258, endPoint x: 63, endPoint y: 258, distance: 111.3
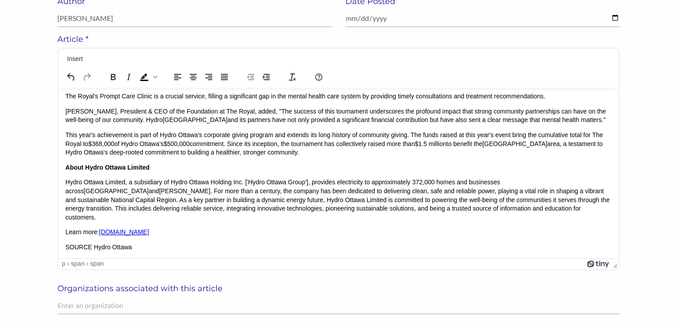
scroll to position [82, 0]
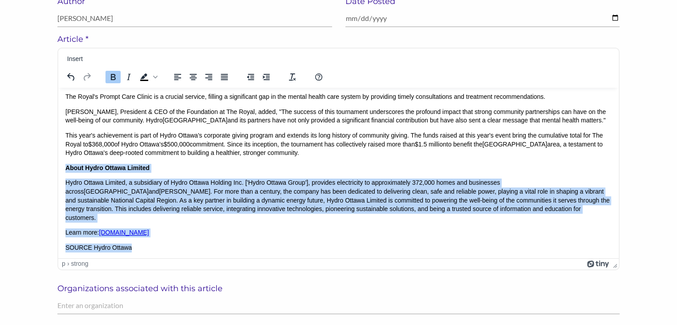
drag, startPoint x: 141, startPoint y: 247, endPoint x: 64, endPoint y: 176, distance: 104.4
click at [64, 176] on html "﻿ Hydro Ottawa Limited (Hydro Ottawa) is celebrating the success of its 2025 Ch…" at bounding box center [338, 131] width 561 height 253
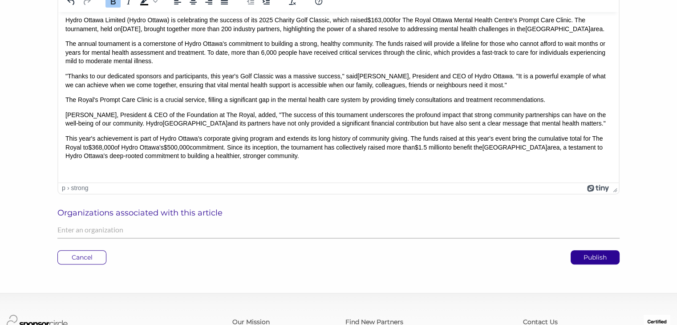
scroll to position [286, 0]
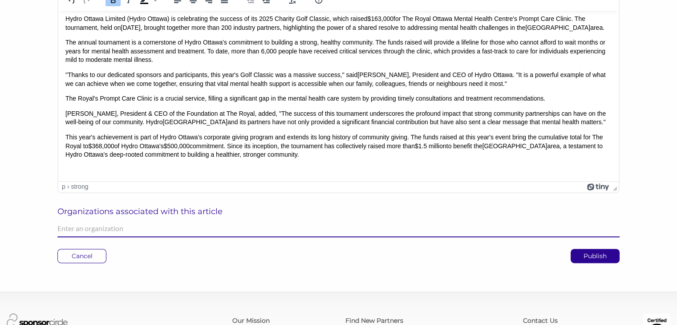
click at [74, 230] on input "text" at bounding box center [338, 228] width 563 height 17
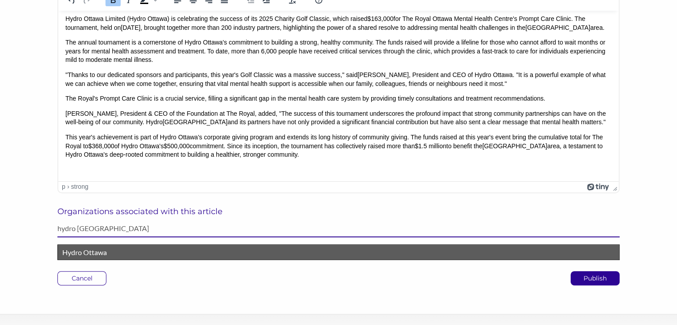
type input "hydro [GEOGRAPHIC_DATA]"
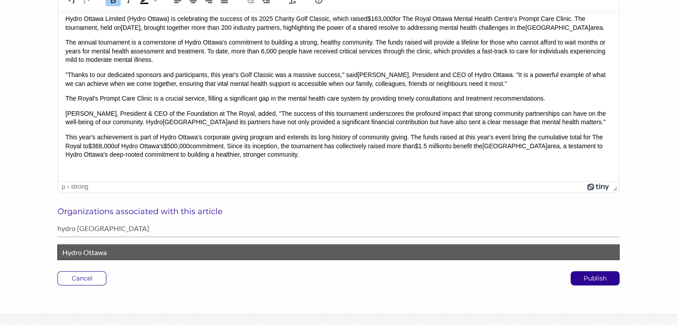
click at [85, 253] on p "Hydro Ottawa" at bounding box center [338, 253] width 553 height 12
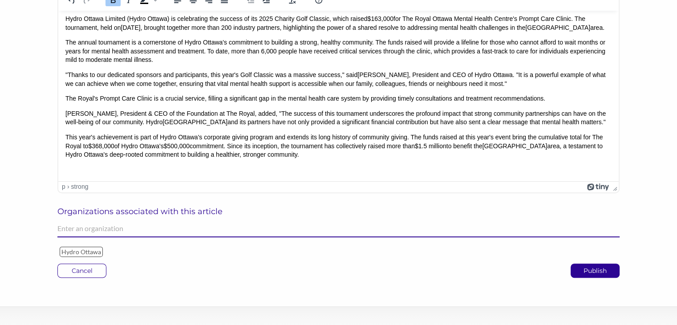
click at [100, 228] on input "text" at bounding box center [338, 228] width 563 height 17
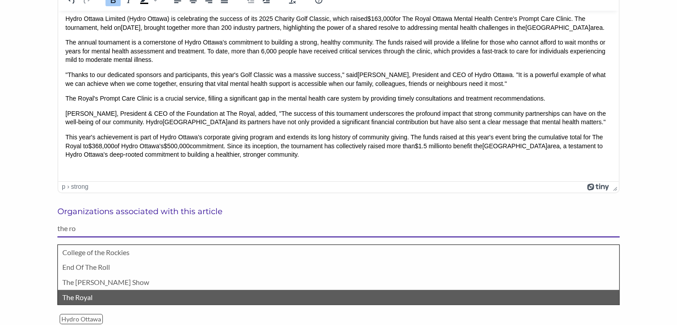
type input "the ro"
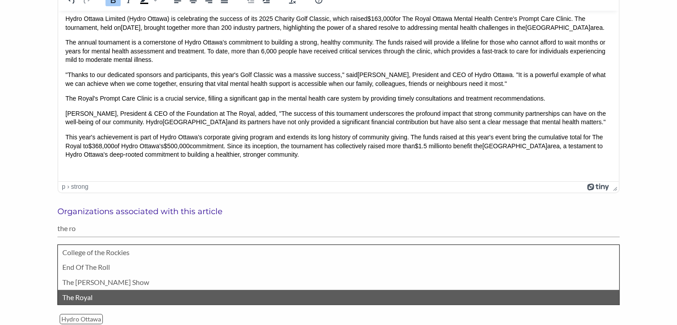
click at [94, 294] on p "The Royal" at bounding box center [338, 298] width 553 height 12
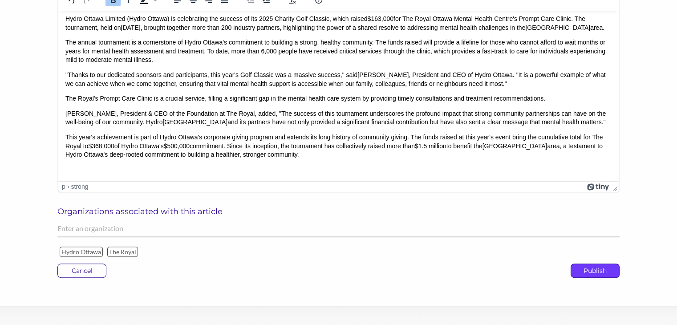
click at [587, 271] on p "Publish" at bounding box center [595, 270] width 48 height 13
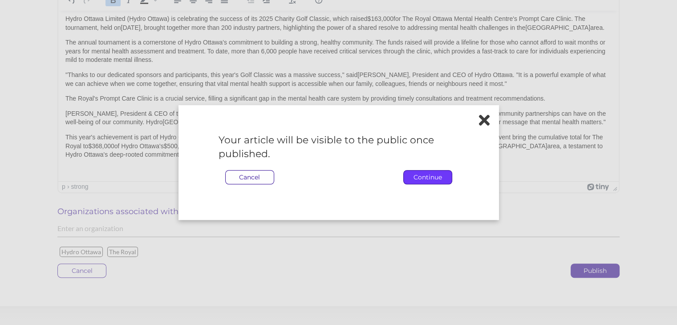
click at [430, 178] on p "Continue" at bounding box center [428, 177] width 48 height 13
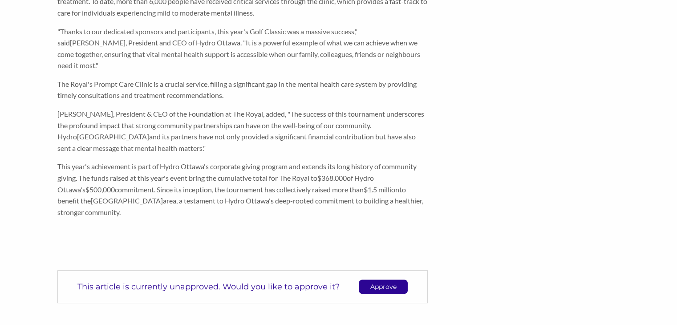
scroll to position [356, 0]
click at [377, 280] on p "Approve" at bounding box center [383, 286] width 48 height 13
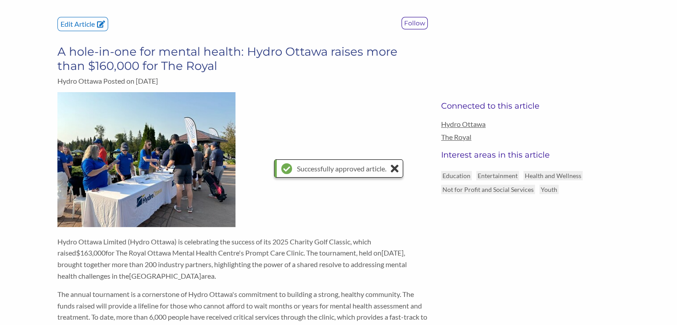
scroll to position [0, 0]
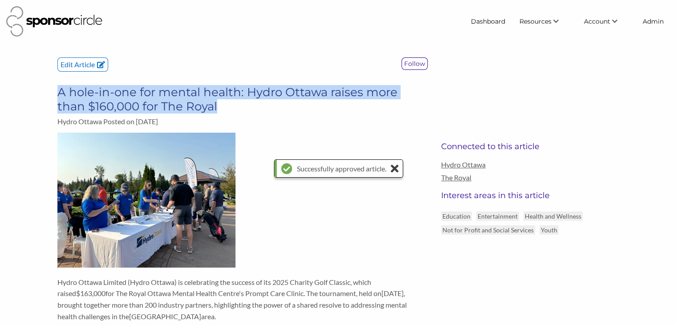
drag, startPoint x: 194, startPoint y: 104, endPoint x: 60, endPoint y: 96, distance: 134.7
click at [60, 96] on h3 "A hole-in-one for mental health: Hydro Ottawa raises more than $160,000 for The…" at bounding box center [242, 99] width 371 height 29
copy h3 "A hole-in-one for mental health: Hydro Ottawa raises more than $160,000 for The…"
